Goal: Book appointment/travel/reservation

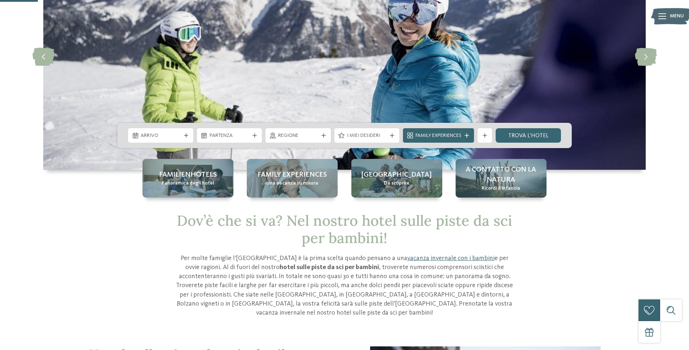
scroll to position [108, 0]
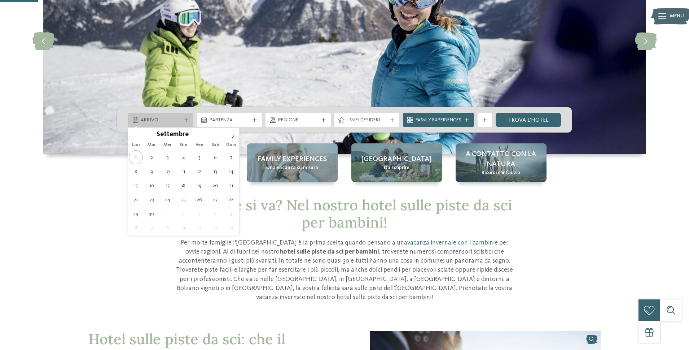
click at [179, 117] on span "Arrivo" at bounding box center [161, 120] width 40 height 7
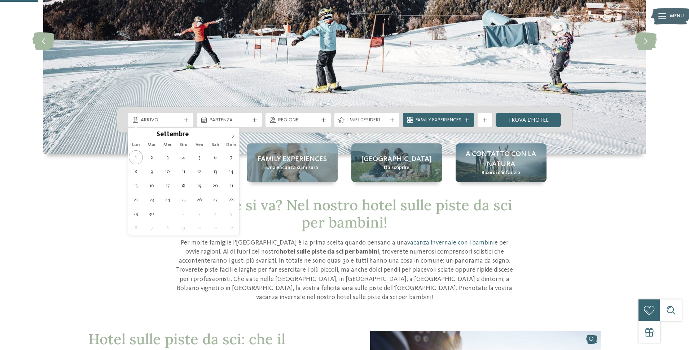
click at [237, 136] on span at bounding box center [233, 134] width 12 height 12
type input "****"
click at [237, 136] on span at bounding box center [233, 134] width 12 height 12
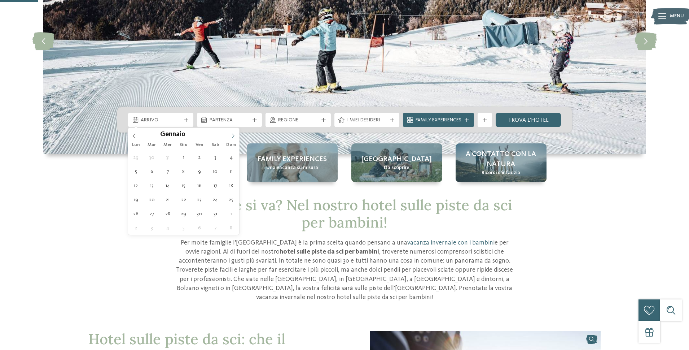
click at [237, 136] on span at bounding box center [233, 134] width 12 height 12
type div "13.02.2026"
type input "****"
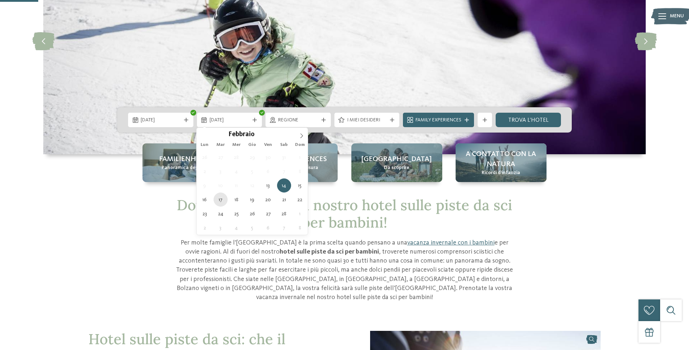
type div "17.02.2026"
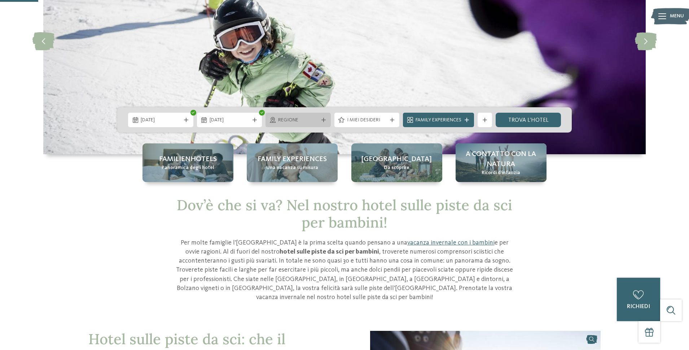
click at [305, 123] on span "Regione" at bounding box center [298, 120] width 40 height 7
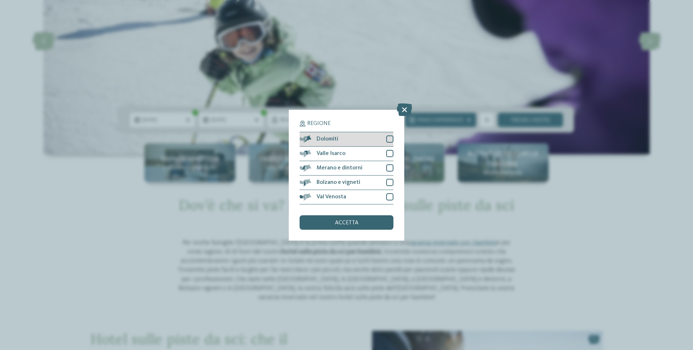
click at [381, 141] on div "Dolomiti" at bounding box center [346, 139] width 94 height 14
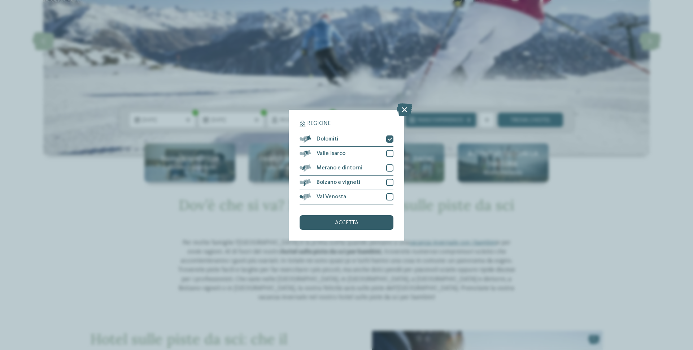
click at [366, 226] on div "accetta" at bounding box center [346, 222] width 94 height 14
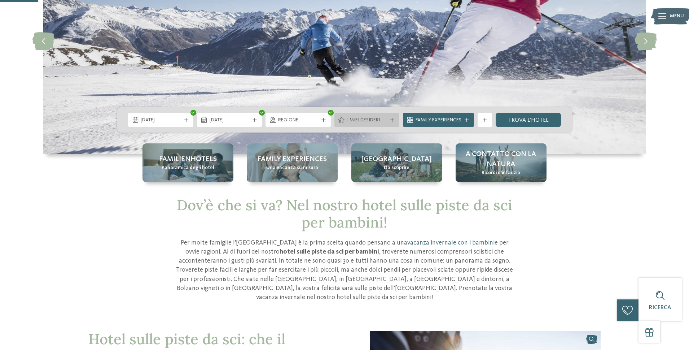
click at [392, 122] on icon at bounding box center [392, 120] width 4 height 4
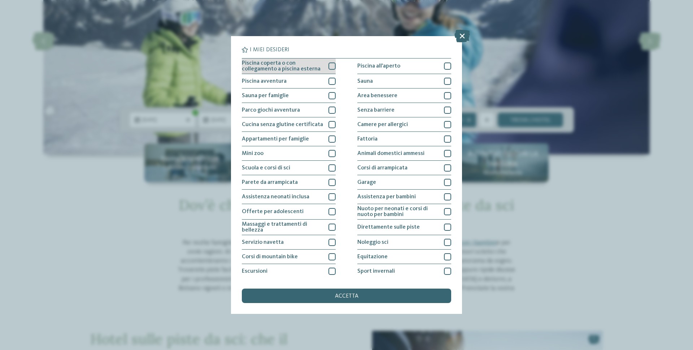
click at [329, 66] on div at bounding box center [331, 65] width 7 height 7
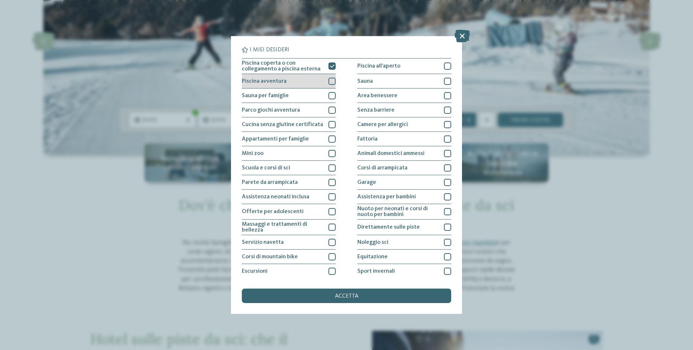
click at [334, 79] on div at bounding box center [331, 81] width 7 height 7
click at [333, 96] on div at bounding box center [331, 95] width 7 height 7
click at [329, 111] on div at bounding box center [331, 109] width 7 height 7
click at [329, 112] on div at bounding box center [331, 109] width 7 height 7
click at [330, 139] on div at bounding box center [331, 138] width 7 height 7
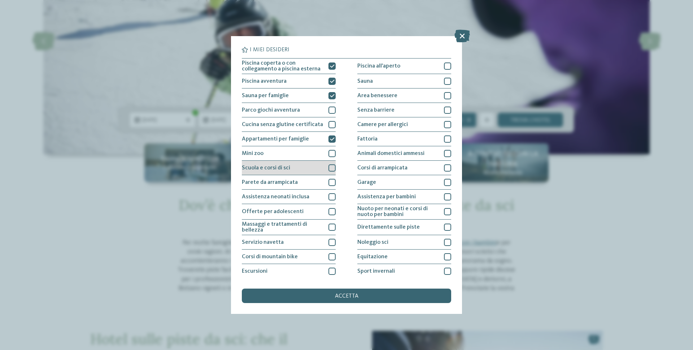
click at [333, 165] on div at bounding box center [331, 167] width 7 height 7
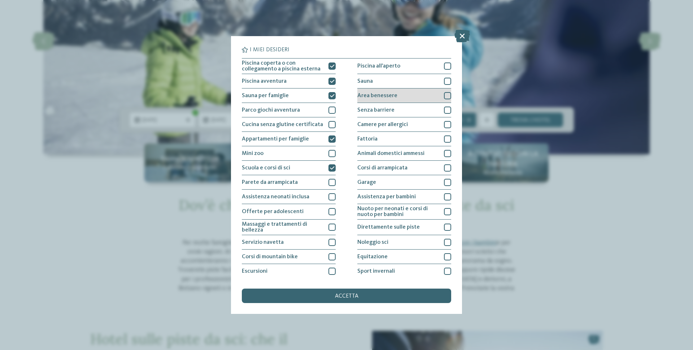
click at [444, 97] on div at bounding box center [447, 95] width 7 height 7
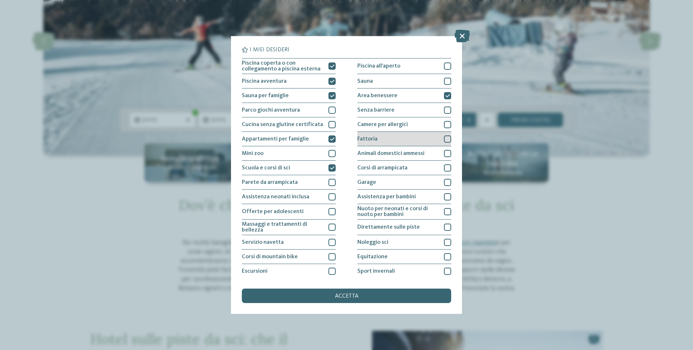
click at [434, 141] on div "Fattoria" at bounding box center [404, 139] width 94 height 14
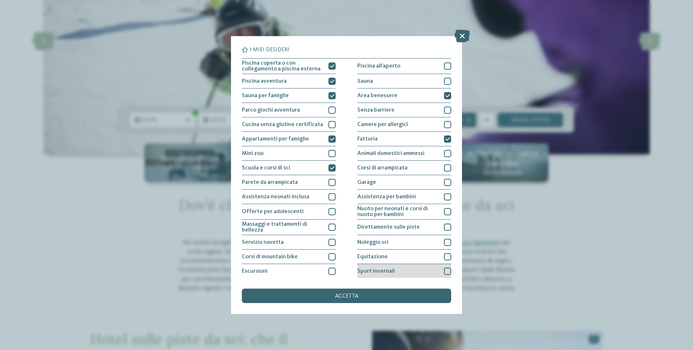
click at [393, 266] on div "Sport invernali" at bounding box center [404, 271] width 94 height 14
click at [393, 253] on div "Equitazione" at bounding box center [404, 256] width 94 height 14
click at [395, 294] on div "accetta" at bounding box center [346, 295] width 209 height 14
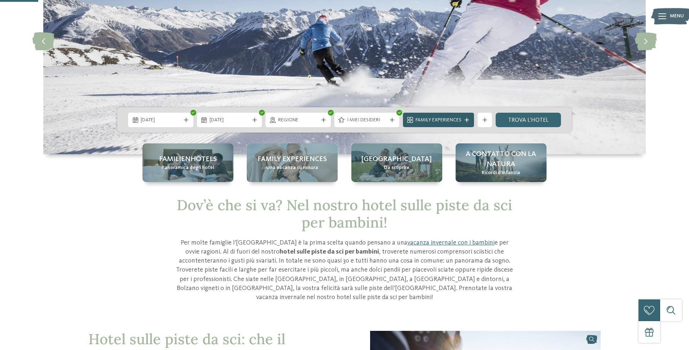
click at [429, 118] on span "Family Experiences" at bounding box center [439, 120] width 46 height 7
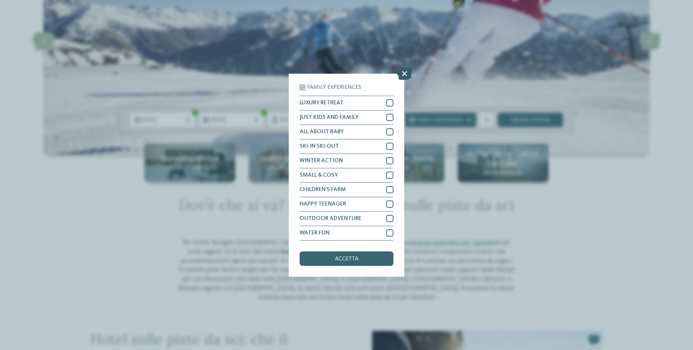
click at [404, 73] on icon at bounding box center [405, 73] width 16 height 13
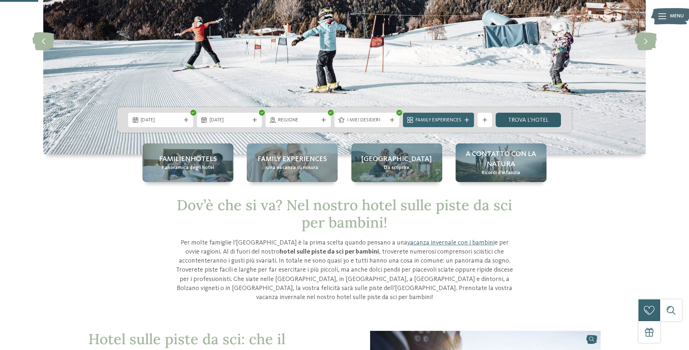
click at [530, 118] on link "trova l’hotel" at bounding box center [528, 120] width 65 height 14
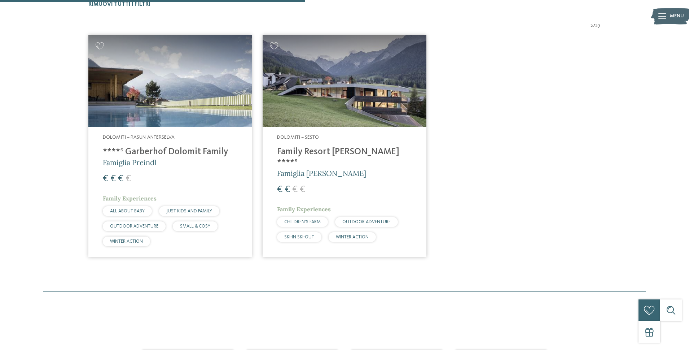
click at [316, 111] on img at bounding box center [344, 81] width 163 height 92
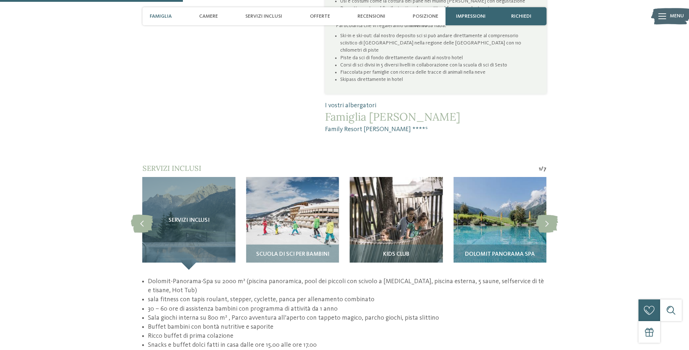
scroll to position [577, 0]
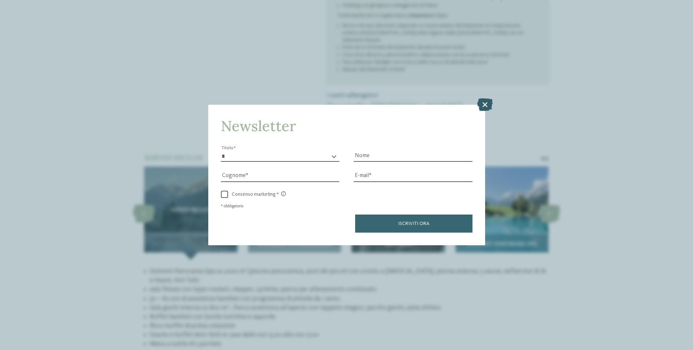
click at [488, 100] on icon at bounding box center [485, 104] width 16 height 13
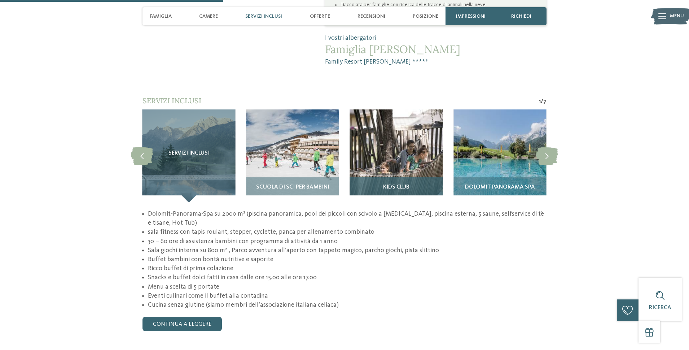
scroll to position [722, 0]
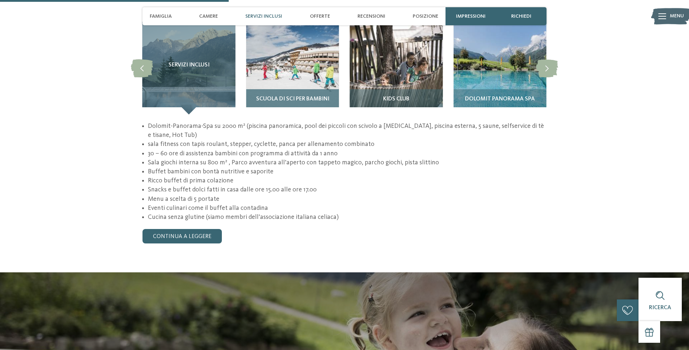
click at [286, 89] on div "Scuola di sci per bambini" at bounding box center [292, 101] width 93 height 25
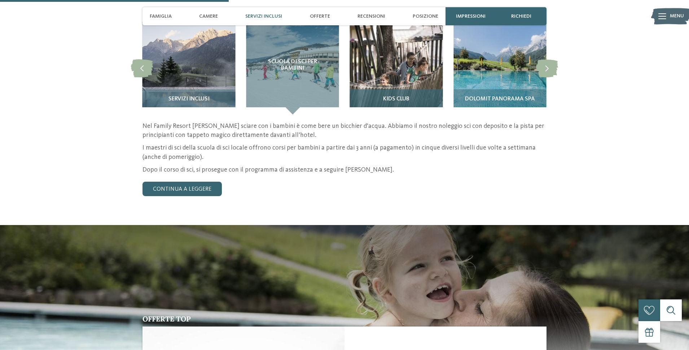
click at [414, 96] on h3 "Kids Club" at bounding box center [397, 99] width 86 height 6
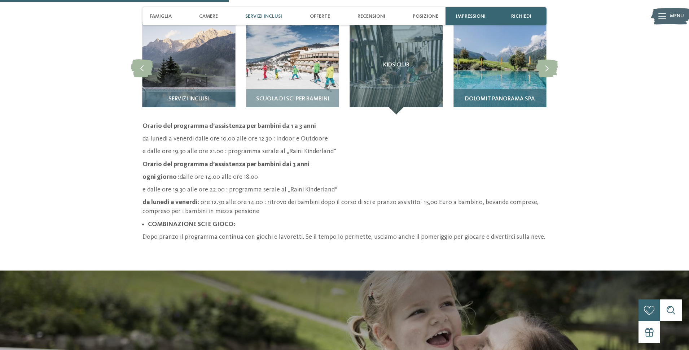
click at [524, 48] on img at bounding box center [500, 68] width 93 height 93
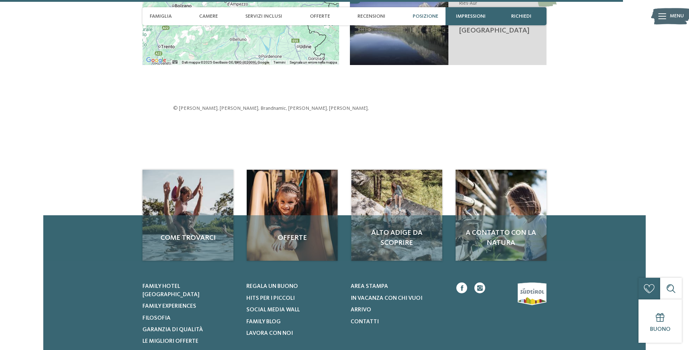
scroll to position [2021, 0]
